Goal: Task Accomplishment & Management: Manage account settings

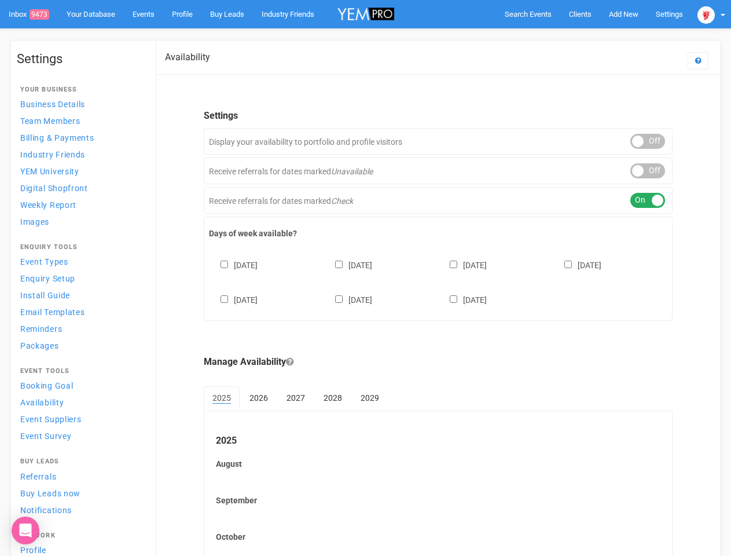
click at [365, 278] on div "[DATE] [DATE] [DATE] [DATE] [DATE] [DATE] [DATE]" at bounding box center [438, 276] width 459 height 69
click at [528, 14] on span "Search Events" at bounding box center [528, 14] width 47 height 9
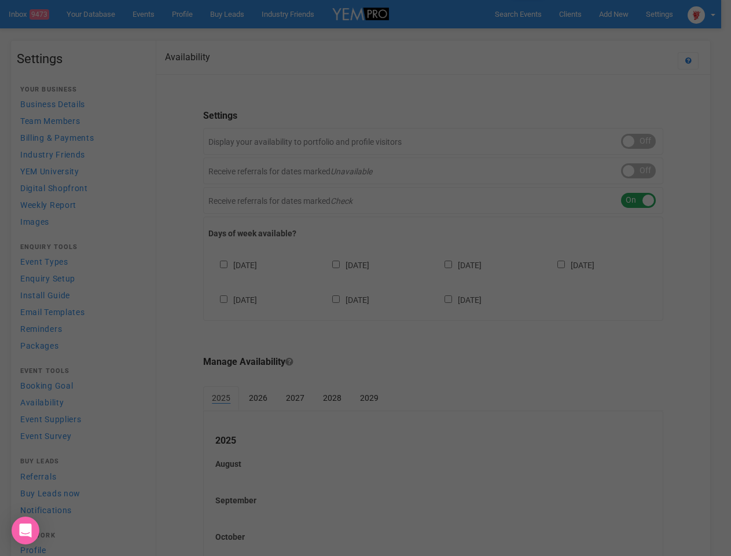
click at [0, 0] on div "Loading..." at bounding box center [0, 0] width 0 height 0
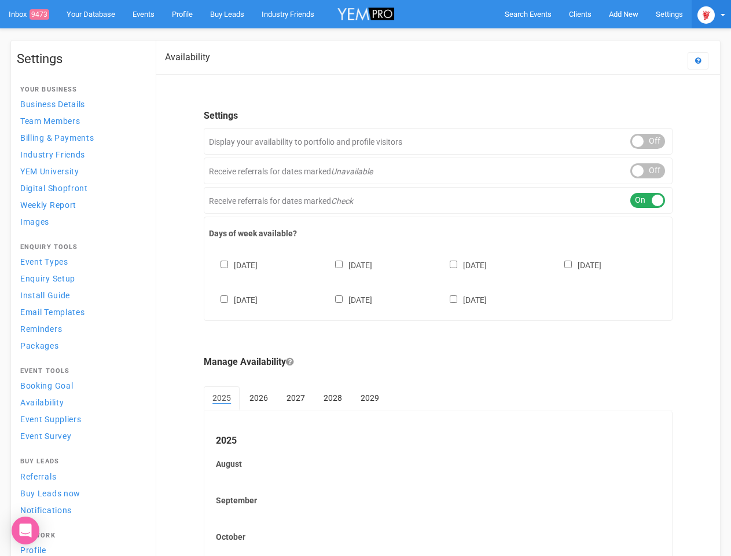
click at [712, 14] on img at bounding box center [706, 14] width 17 height 17
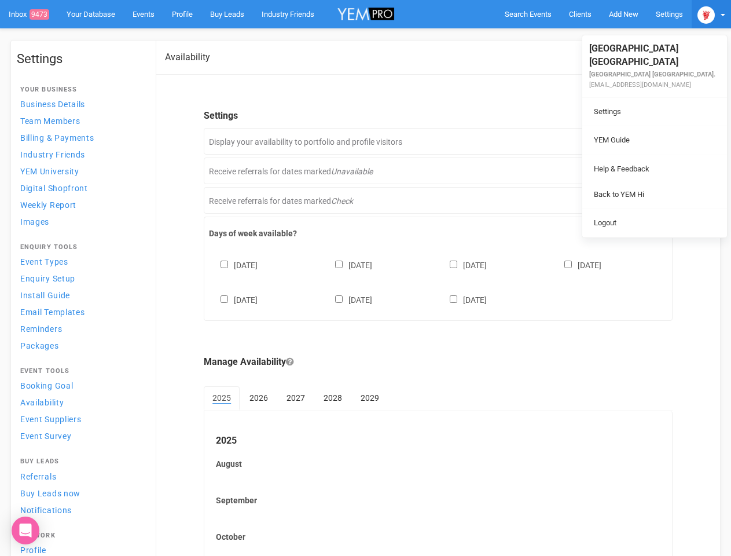
click at [648, 155] on li at bounding box center [654, 155] width 145 height 1
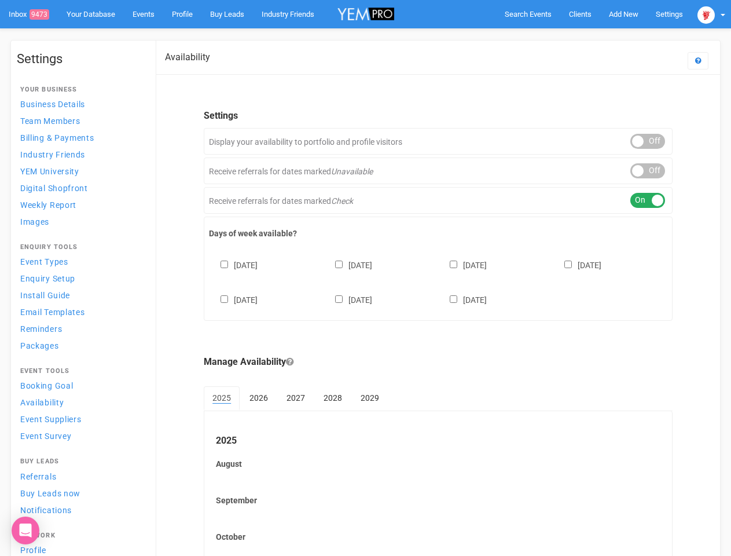
click at [648, 171] on link "Back to YEM Hi" at bounding box center [654, 182] width 139 height 23
click at [648, 200] on link "Logout" at bounding box center [654, 211] width 139 height 23
click at [438, 281] on div "[DATE] [DATE] [DATE] [DATE] [DATE] [DATE] [DATE]" at bounding box center [438, 276] width 459 height 69
